Goal: Check status: Check status

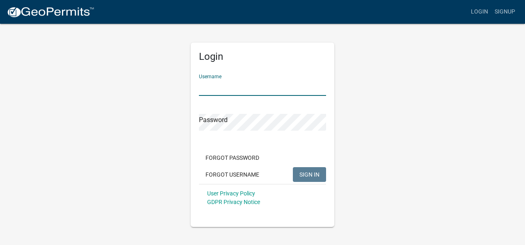
click at [234, 83] on input "Username" at bounding box center [262, 87] width 127 height 17
type input "jsmarlow"
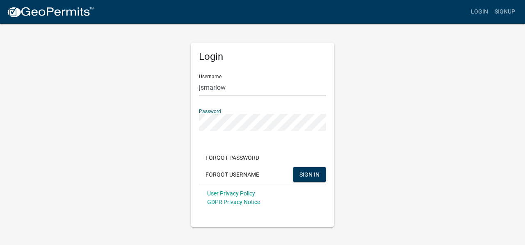
click at [293, 167] on button "SIGN IN" at bounding box center [309, 174] width 33 height 15
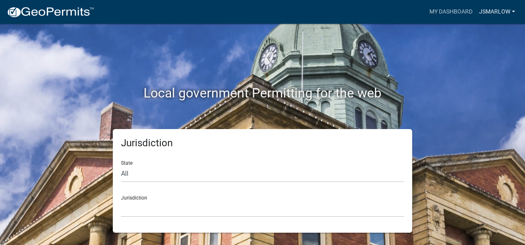
click at [502, 11] on link "jsmarlow" at bounding box center [497, 12] width 43 height 16
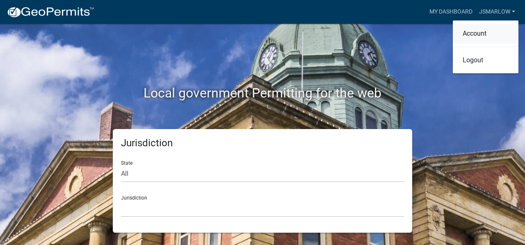
click at [494, 34] on link "Account" at bounding box center [486, 34] width 66 height 20
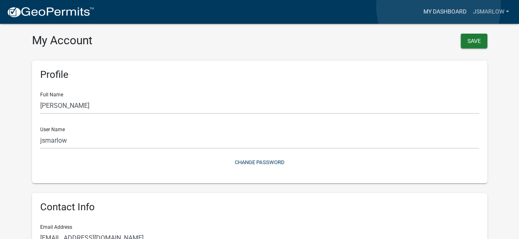
click at [439, 7] on link "My Dashboard" at bounding box center [445, 12] width 50 height 16
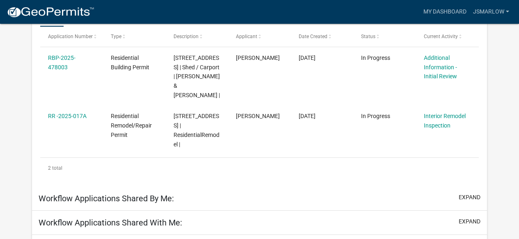
scroll to position [172, 0]
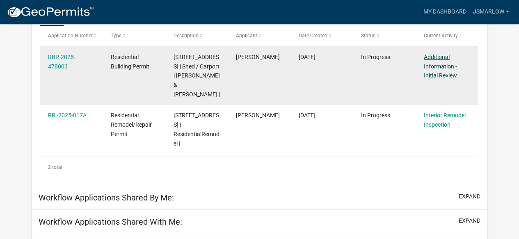
click at [442, 69] on link "Additional Information - Initial Review" at bounding box center [440, 66] width 33 height 25
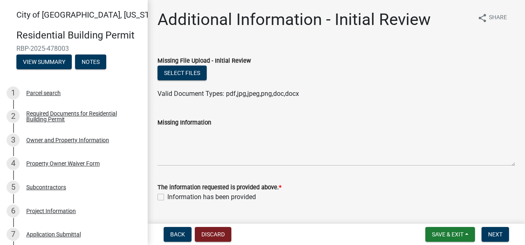
click at [181, 120] on label "Missing Information" at bounding box center [185, 123] width 54 height 6
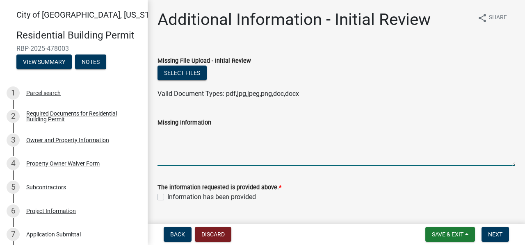
click at [181, 128] on textarea "Missing Information" at bounding box center [337, 147] width 358 height 39
click at [90, 58] on button "Notes" at bounding box center [90, 62] width 31 height 15
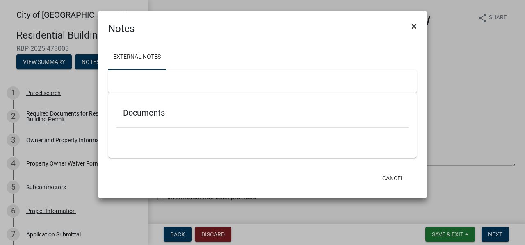
click at [417, 27] on button "×" at bounding box center [414, 26] width 18 height 23
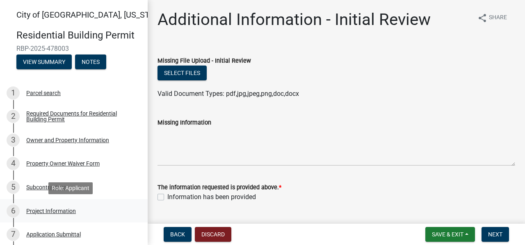
click at [31, 214] on div "Project Information" at bounding box center [51, 212] width 50 height 6
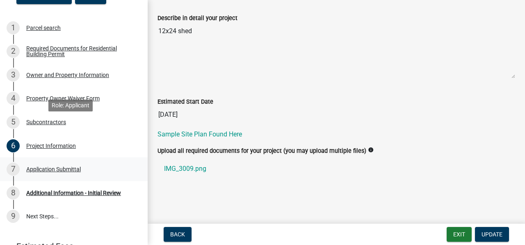
scroll to position [106, 0]
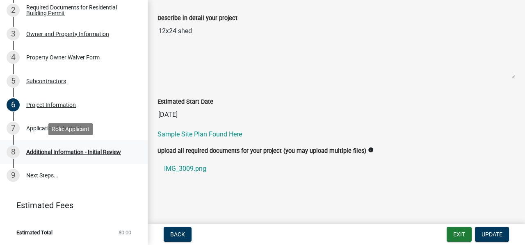
click at [75, 147] on div "8 Additional Information - Initial Review" at bounding box center [71, 152] width 128 height 13
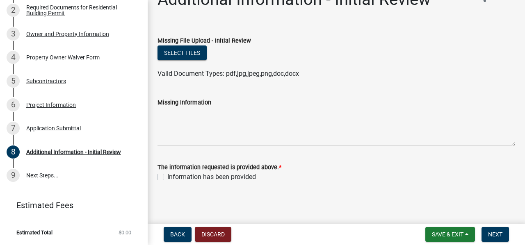
scroll to position [21, 0]
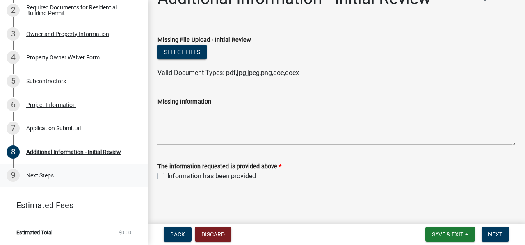
click at [32, 173] on link "9 Next Steps..." at bounding box center [74, 176] width 148 height 24
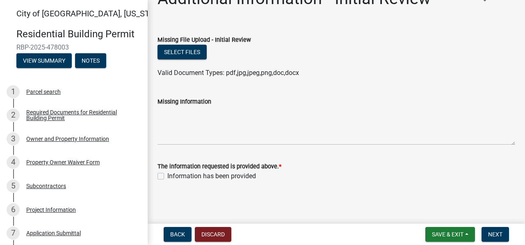
scroll to position [0, 0]
